Goal: Transaction & Acquisition: Purchase product/service

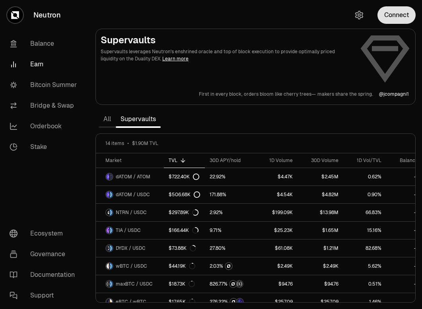
click at [390, 16] on button "Connect" at bounding box center [396, 14] width 38 height 17
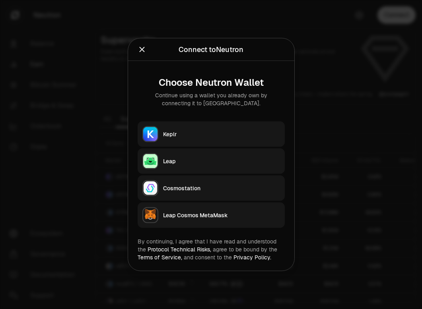
click at [236, 132] on div "Keplr" at bounding box center [221, 134] width 117 height 8
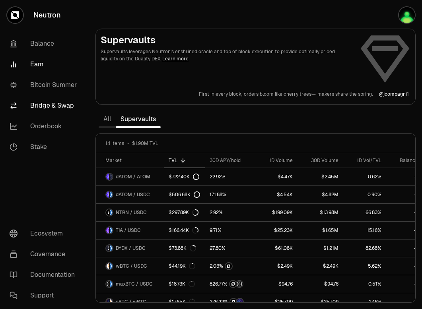
click at [43, 105] on link "Bridge & Swap" at bounding box center [44, 105] width 83 height 21
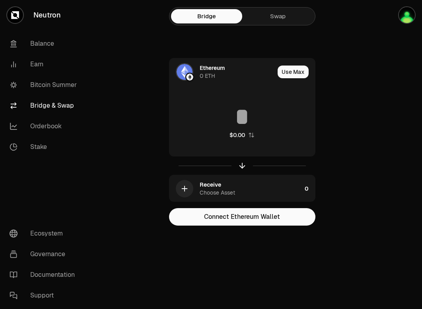
click at [280, 12] on link "Swap" at bounding box center [277, 16] width 71 height 14
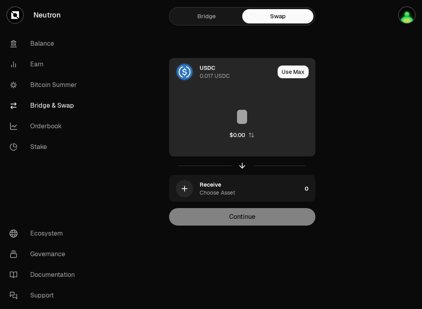
click at [215, 78] on div "0.017 USDC" at bounding box center [215, 76] width 30 height 8
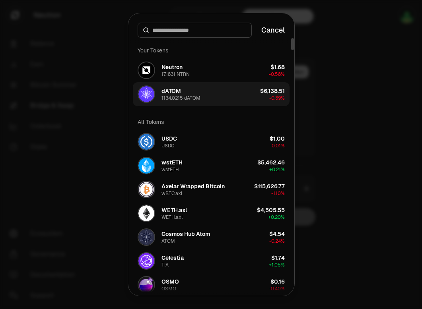
click at [198, 91] on div "dATOM 1134.0215 dATOM" at bounding box center [180, 94] width 39 height 14
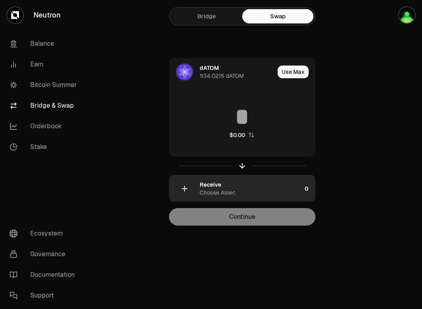
click at [186, 189] on icon "button" at bounding box center [184, 189] width 5 height 0
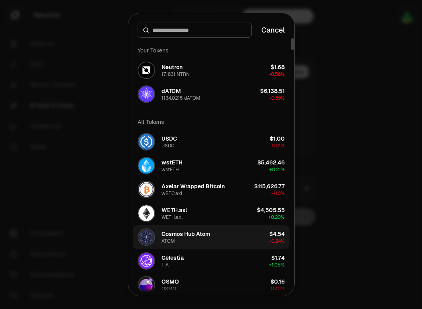
click at [172, 238] on div "ATOM" at bounding box center [168, 241] width 14 height 6
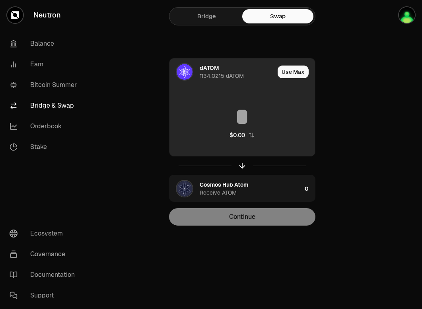
click at [238, 126] on input at bounding box center [241, 117] width 145 height 24
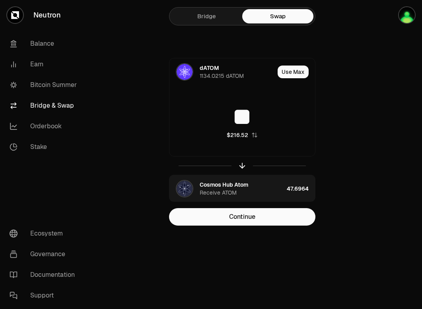
type input "**"
